Goal: Information Seeking & Learning: Learn about a topic

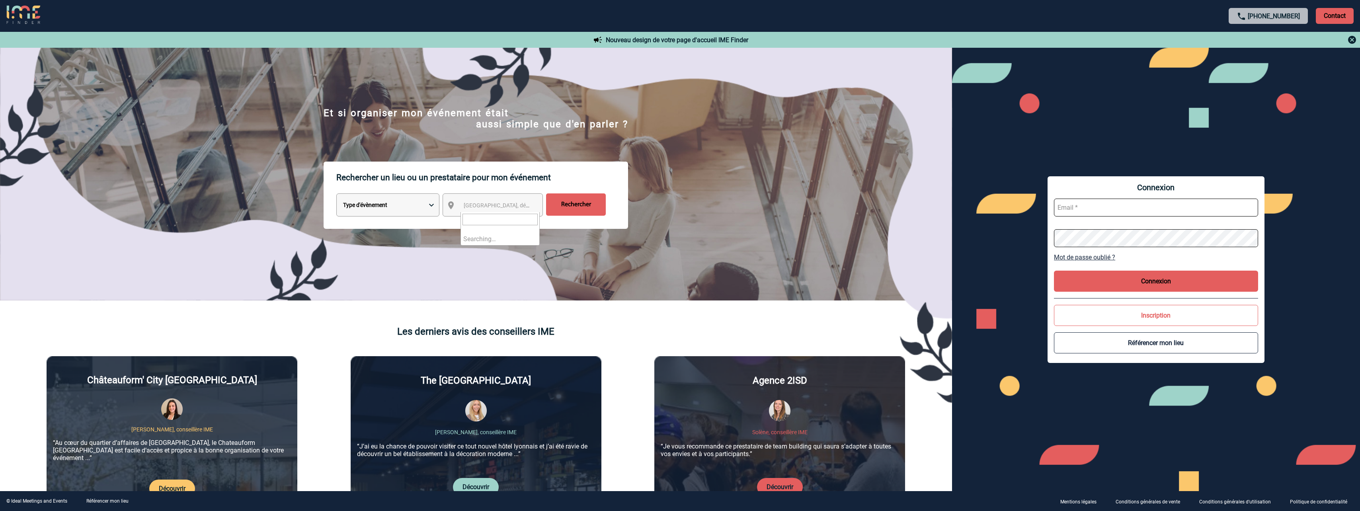
click at [473, 205] on span "[GEOGRAPHIC_DATA], département, région..." at bounding box center [519, 205] width 111 height 6
click at [1095, 213] on input "text" at bounding box center [1156, 208] width 204 height 18
click at [1095, 207] on input "text" at bounding box center [1156, 208] width 204 height 18
type input "jessie.joachim@pfizer.com"
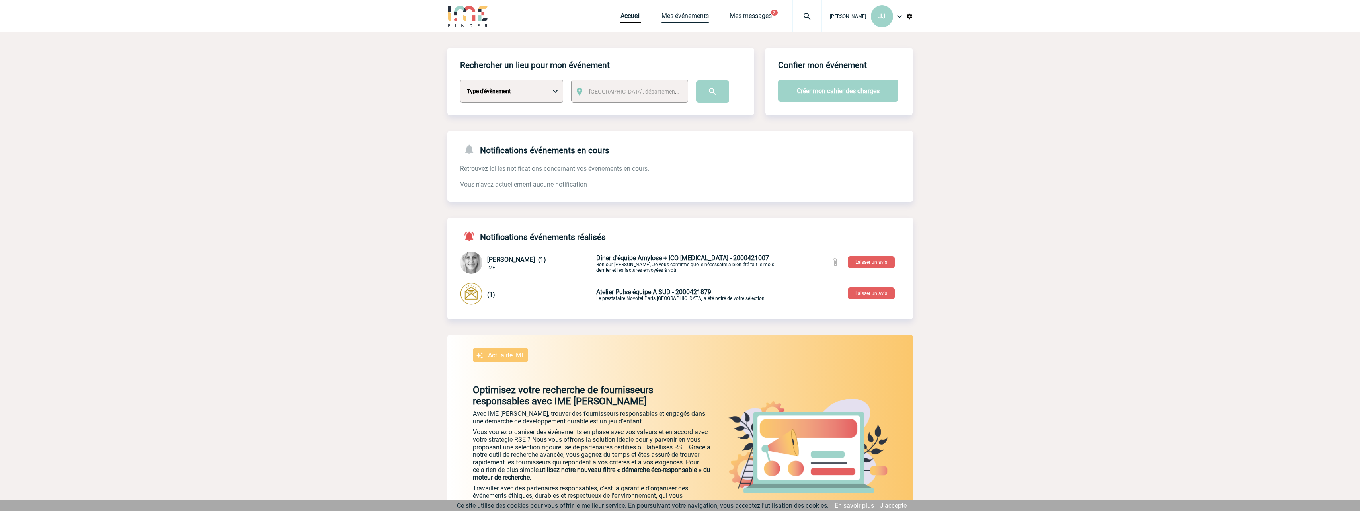
click at [702, 18] on link "Mes événements" at bounding box center [684, 17] width 47 height 11
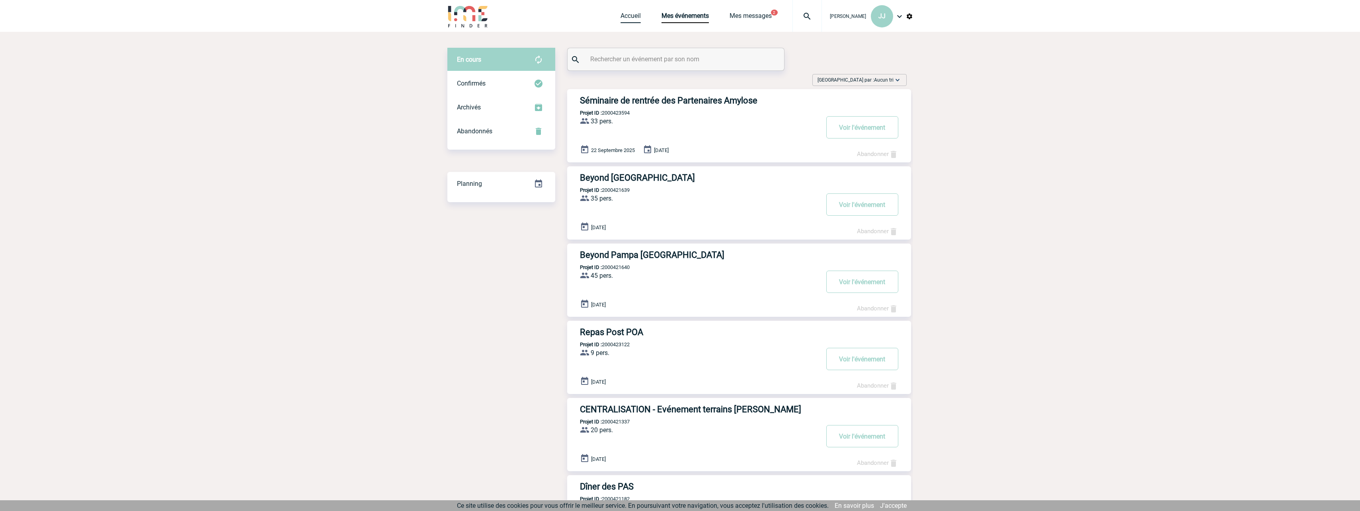
click at [632, 16] on link "Accueil" at bounding box center [630, 17] width 20 height 11
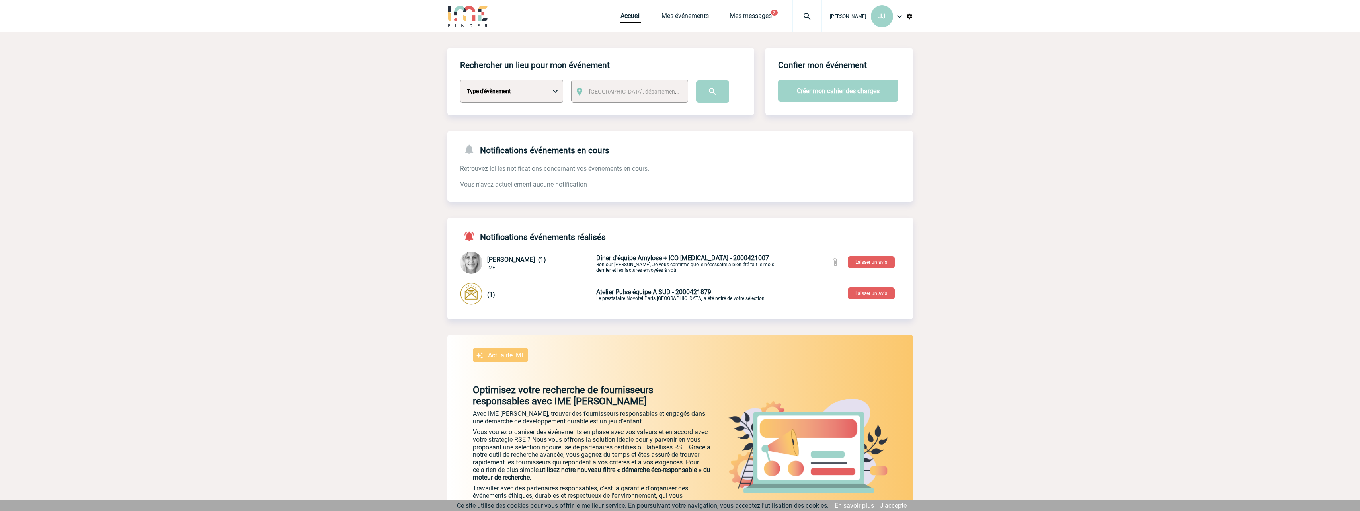
click at [562, 96] on select "Type d'évènement Séminaire avec nuitée Séminaire sans nuitée Repas de groupe Te…" at bounding box center [511, 91] width 103 height 23
select select "3"
click at [460, 80] on select "Type d'évènement Séminaire avec nuitée Séminaire sans nuitée Repas de groupe Te…" at bounding box center [511, 91] width 103 height 23
